Goal: Transaction & Acquisition: Book appointment/travel/reservation

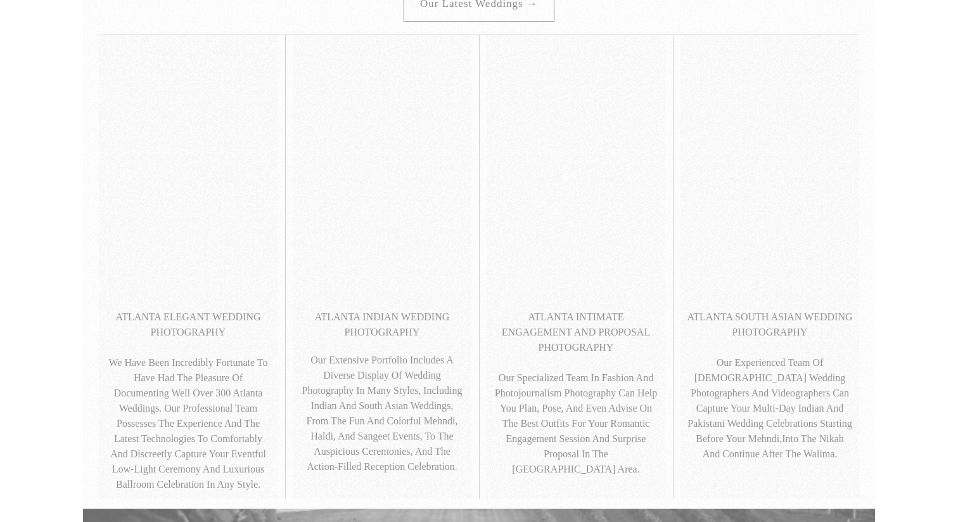
scroll to position [551, 0]
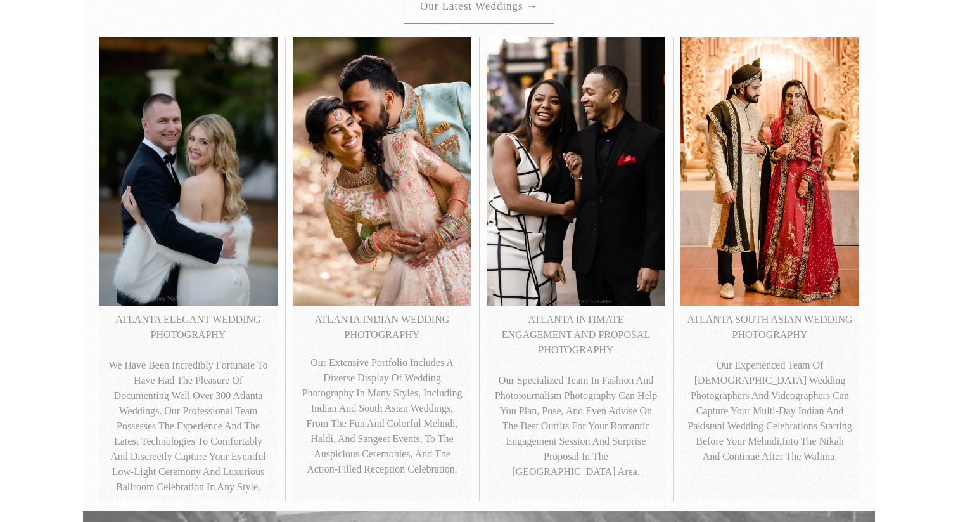
click at [196, 167] on img at bounding box center [188, 171] width 179 height 268
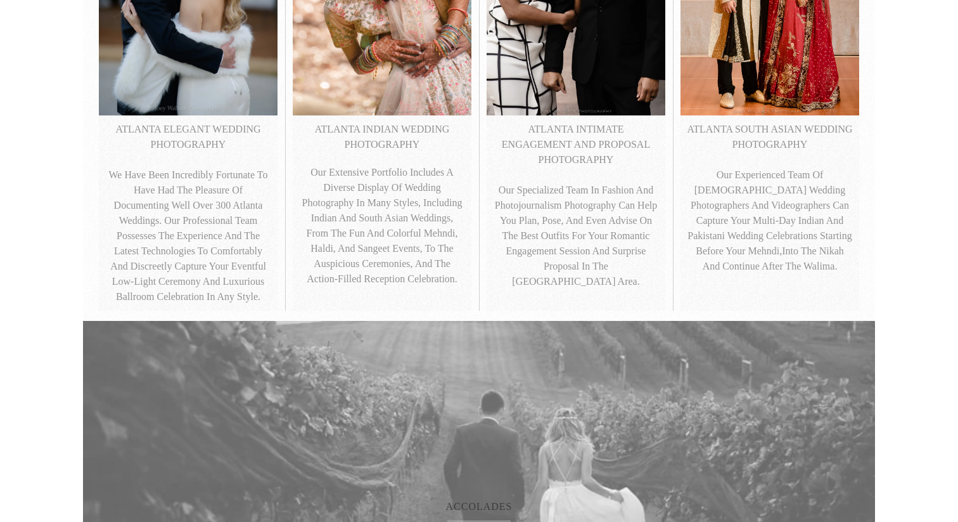
scroll to position [701, 0]
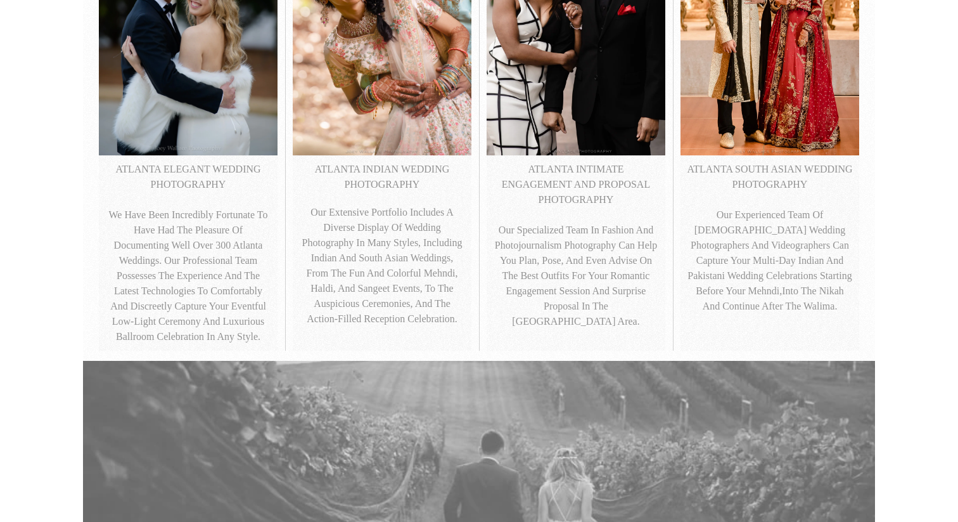
click at [178, 131] on img at bounding box center [188, 21] width 179 height 268
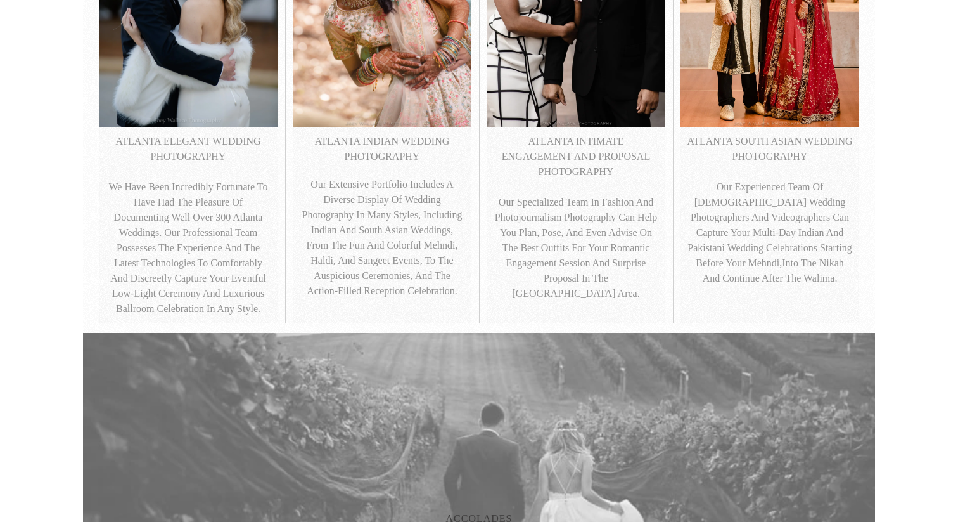
scroll to position [738, 0]
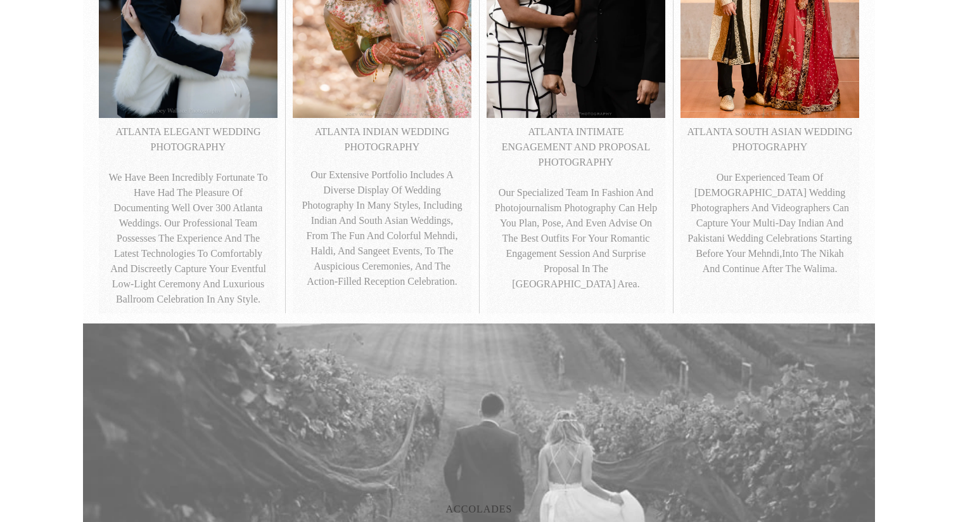
click at [170, 253] on p "ATLANTA ELEGANT WEDDING PHOTOGRAPHY We have been incredibly fortunate to have h…" at bounding box center [188, 215] width 166 height 183
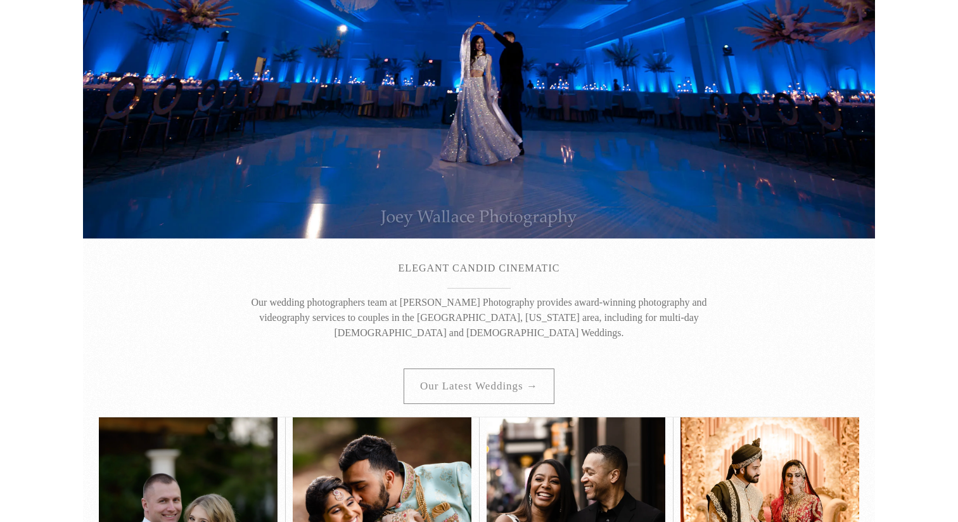
scroll to position [207, 0]
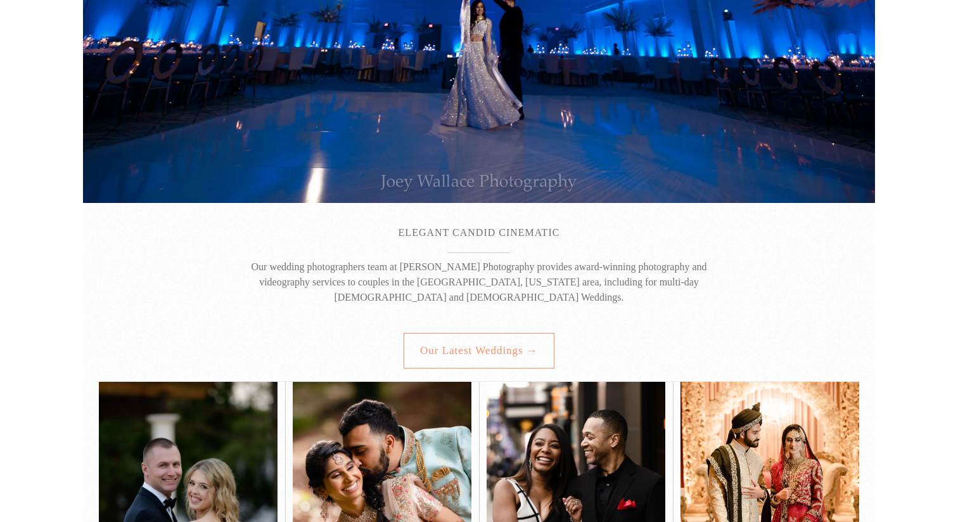
click at [426, 354] on link "Our latest weddings →" at bounding box center [479, 350] width 151 height 35
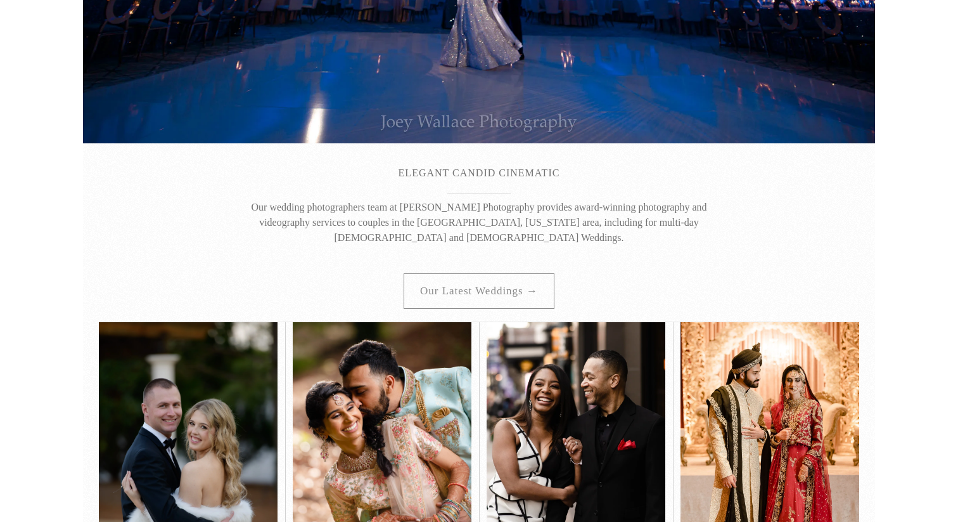
scroll to position [269, 0]
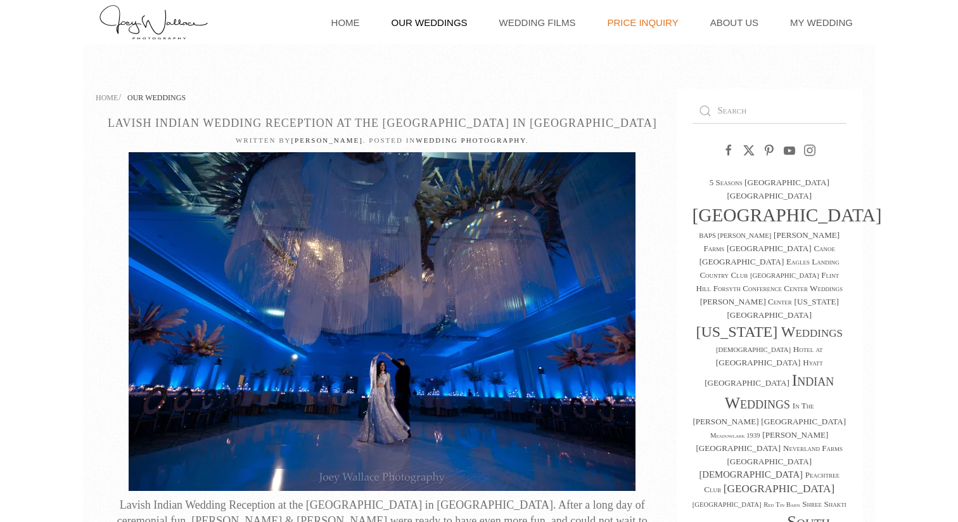
click at [643, 20] on link "Price Inquiry" at bounding box center [643, 22] width 84 height 44
